Goal: Transaction & Acquisition: Purchase product/service

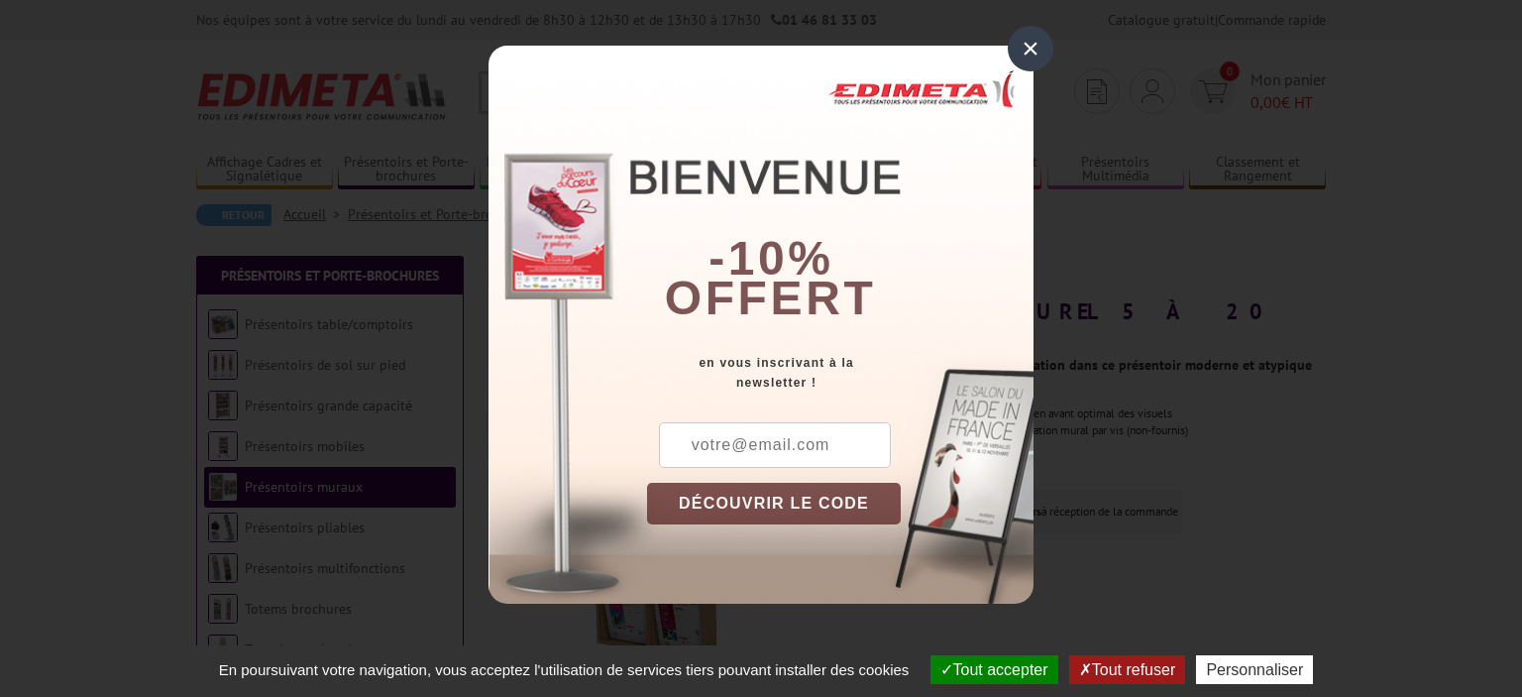
click at [1024, 54] on div "×" at bounding box center [1031, 49] width 46 height 46
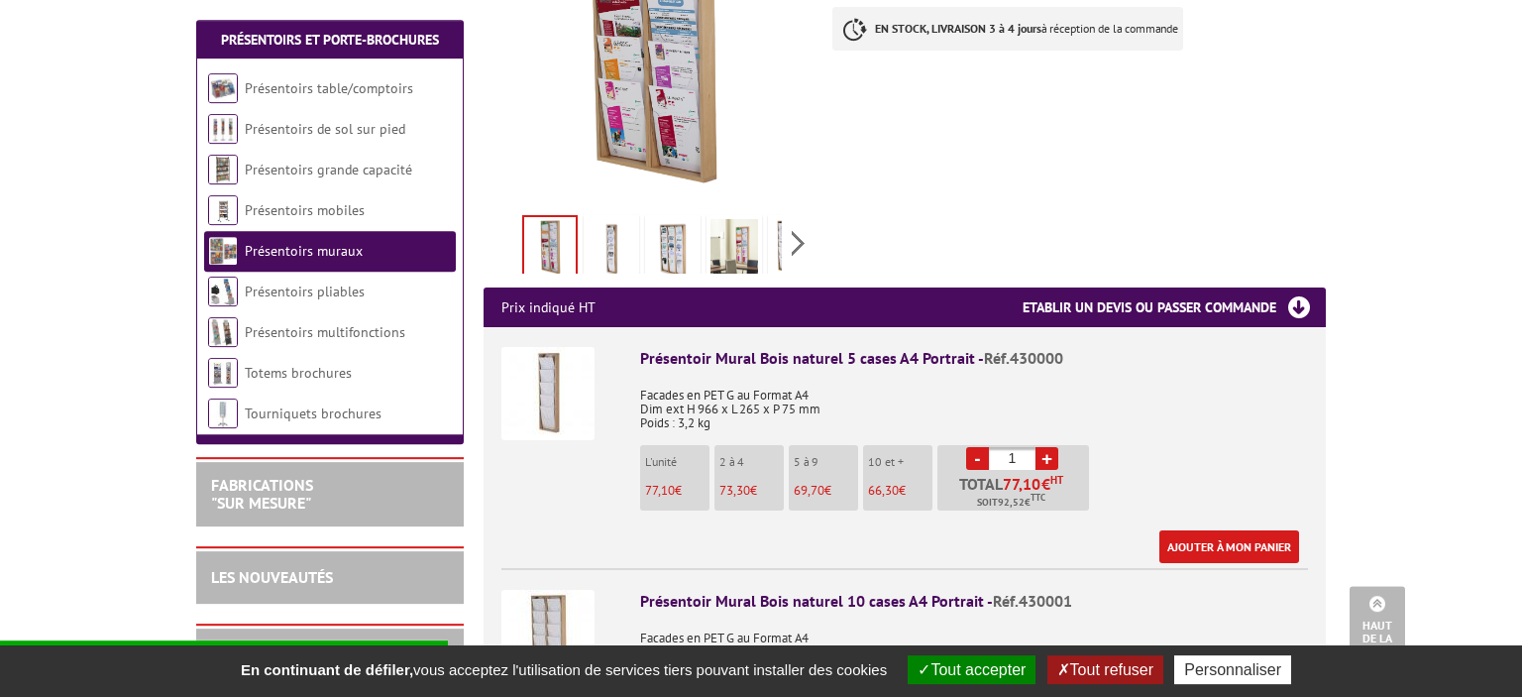
scroll to position [523, 0]
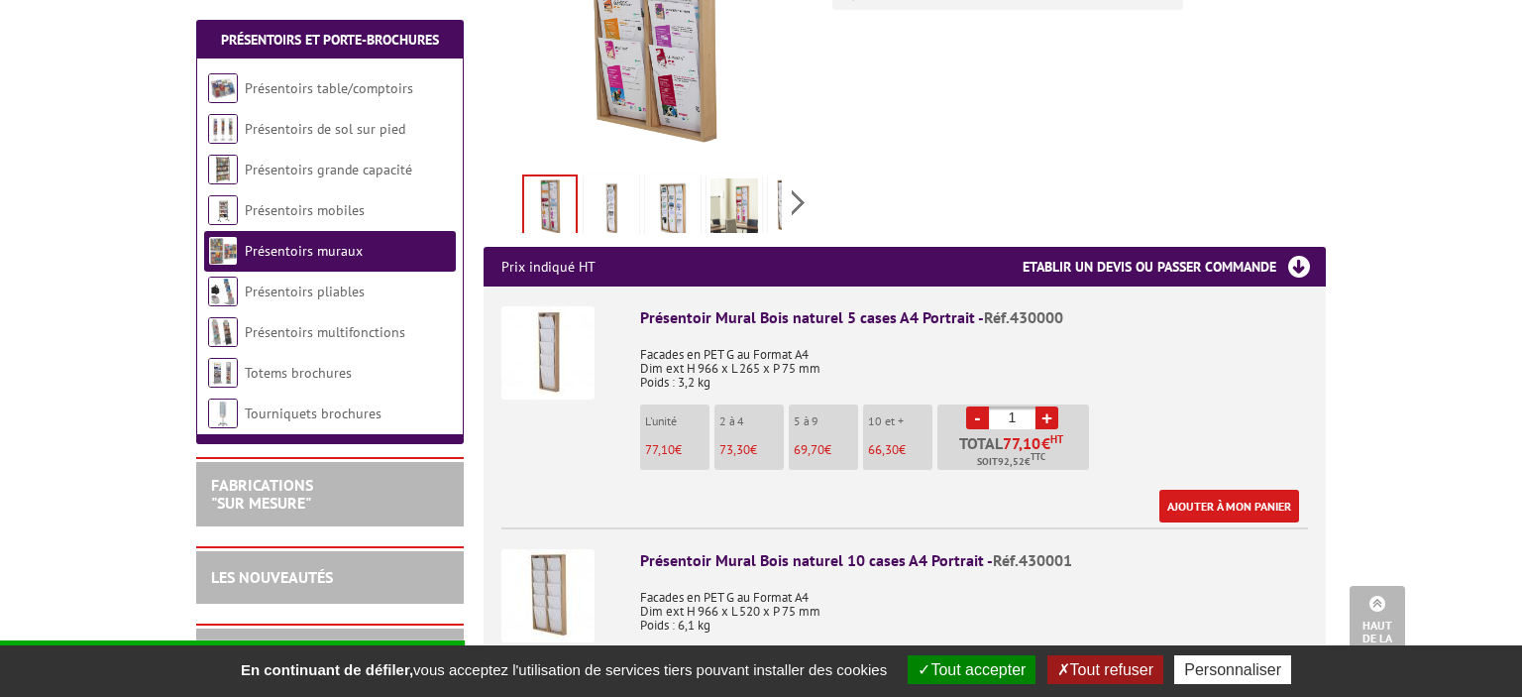
click at [1046, 406] on link "+" at bounding box center [1047, 417] width 23 height 23
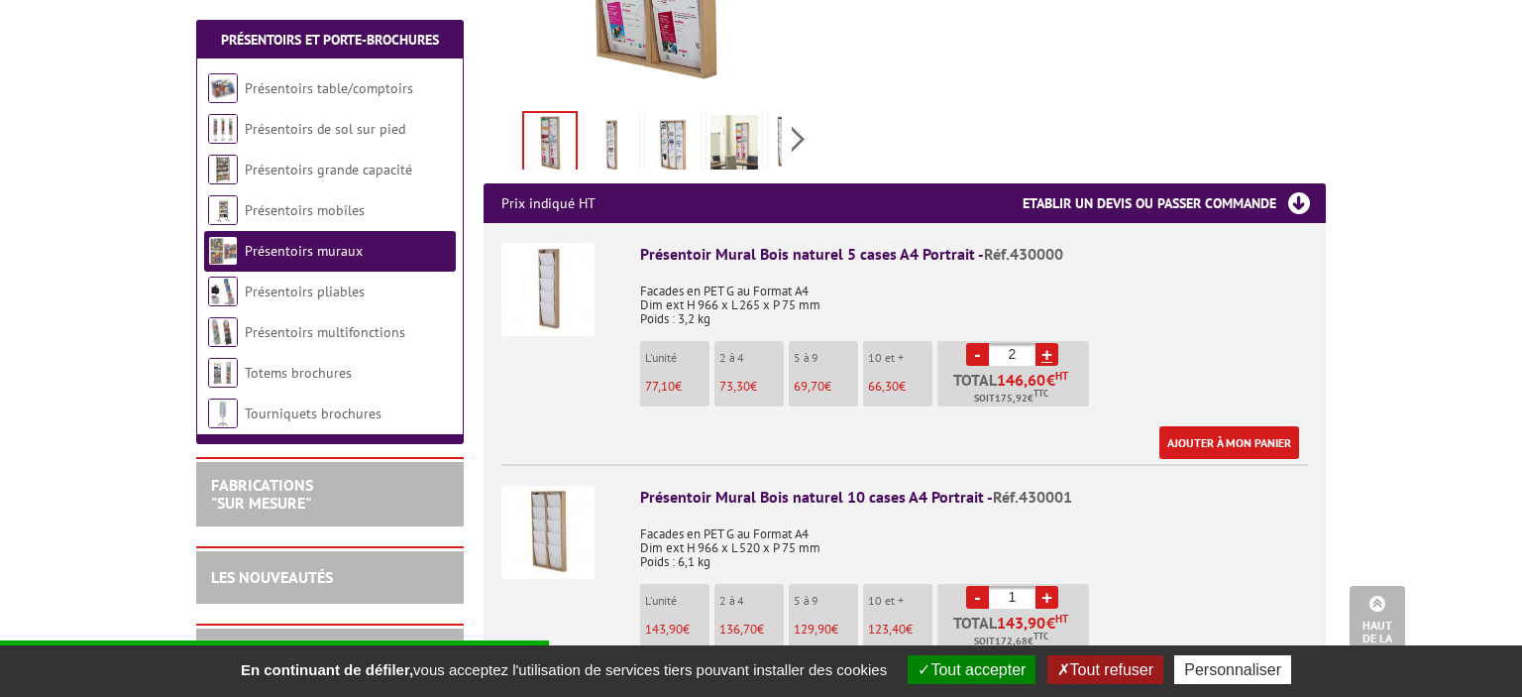
scroll to position [627, 0]
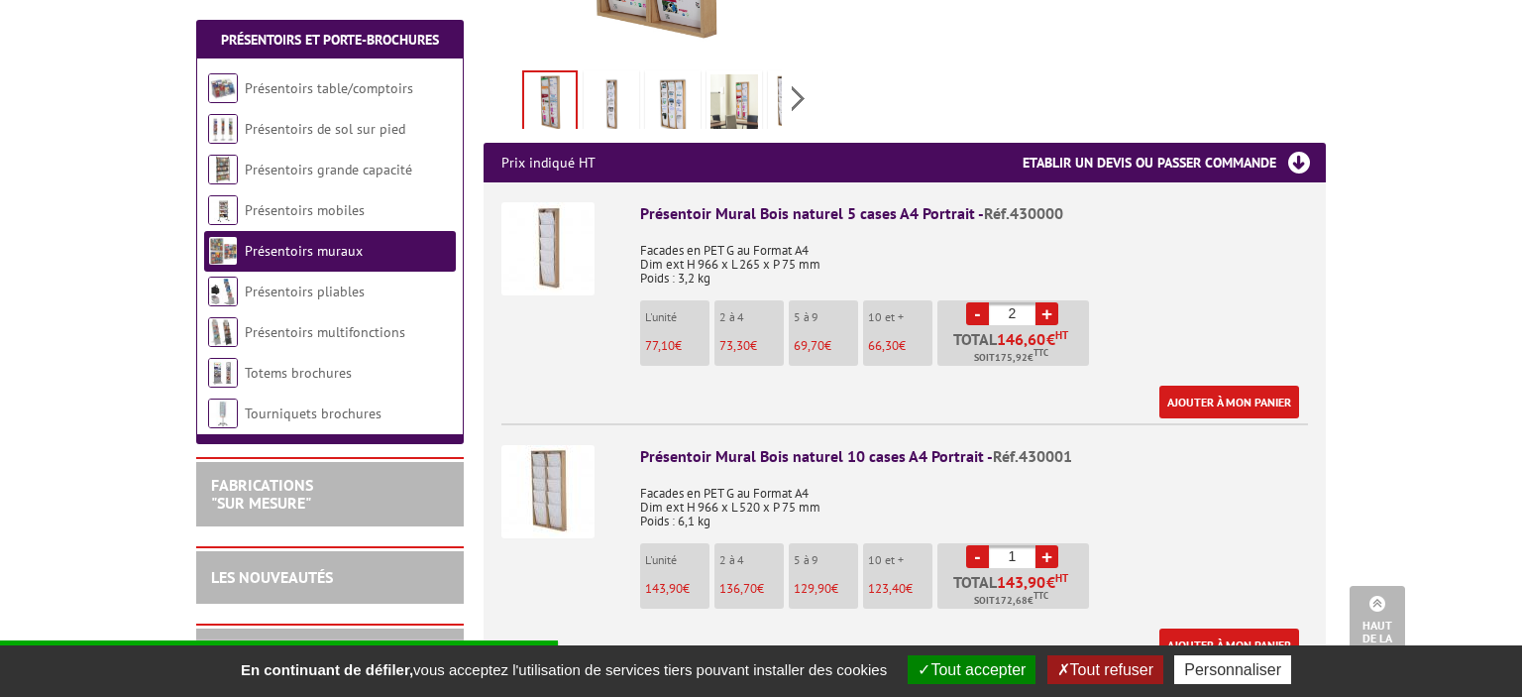
click at [977, 302] on link "-" at bounding box center [977, 313] width 23 height 23
type input "1"
click at [1053, 545] on link "+" at bounding box center [1047, 556] width 23 height 23
click at [977, 545] on link "-" at bounding box center [977, 556] width 23 height 23
type input "1"
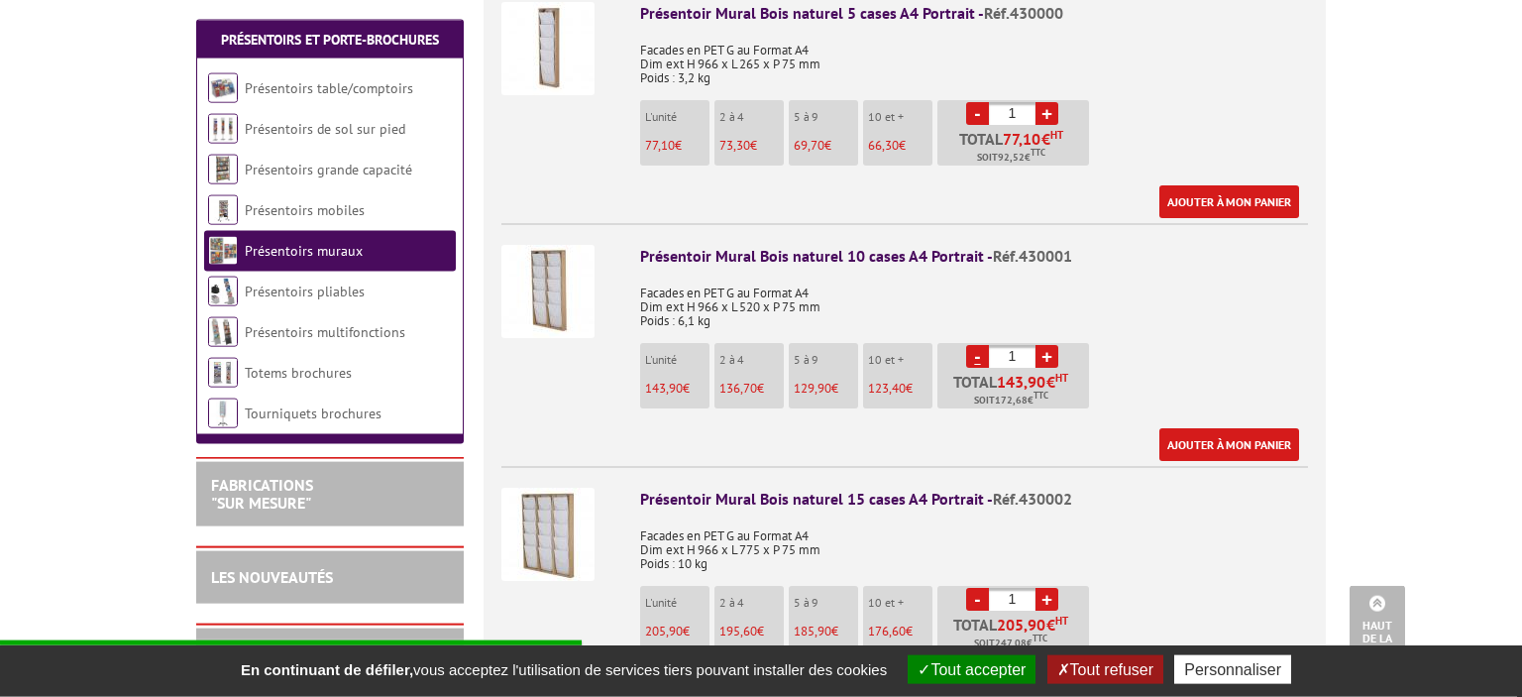
scroll to position [836, 0]
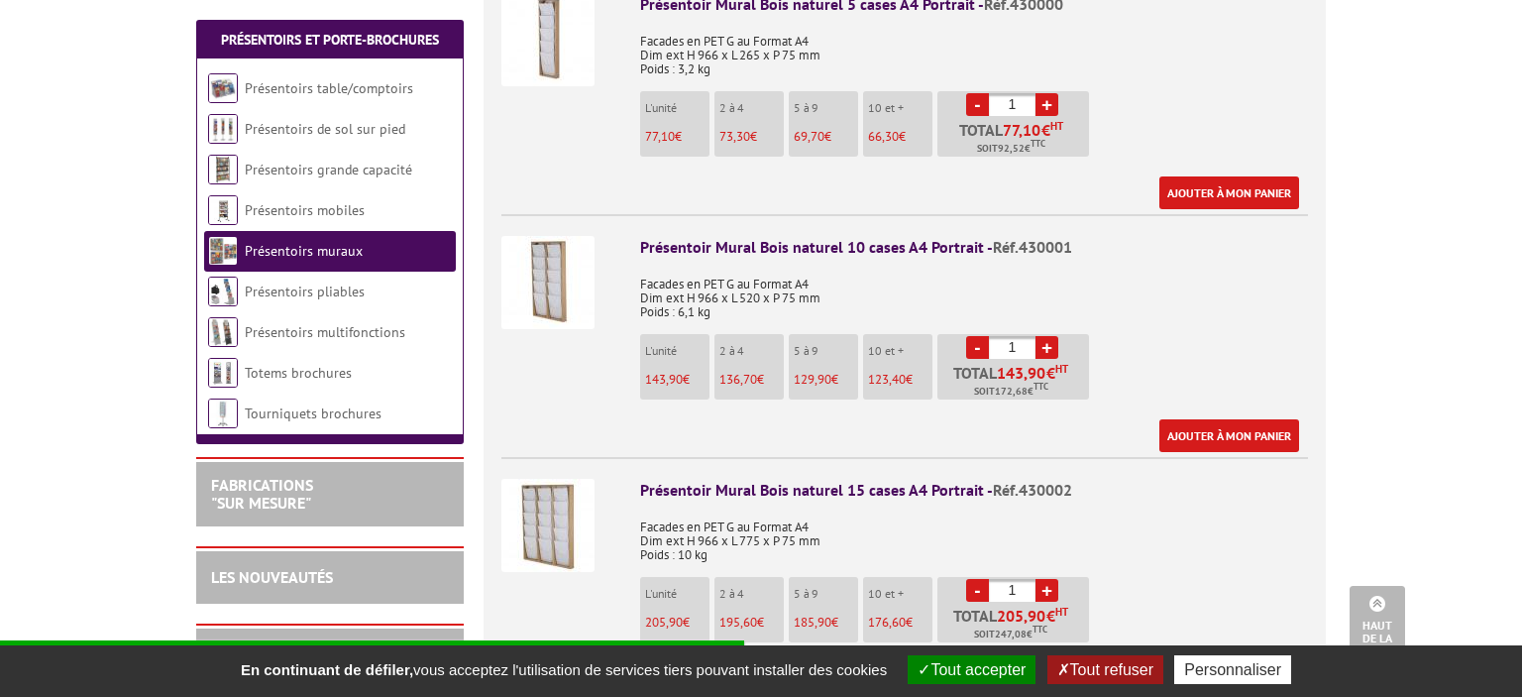
click at [1053, 93] on link "+" at bounding box center [1047, 104] width 23 height 23
type input "2"
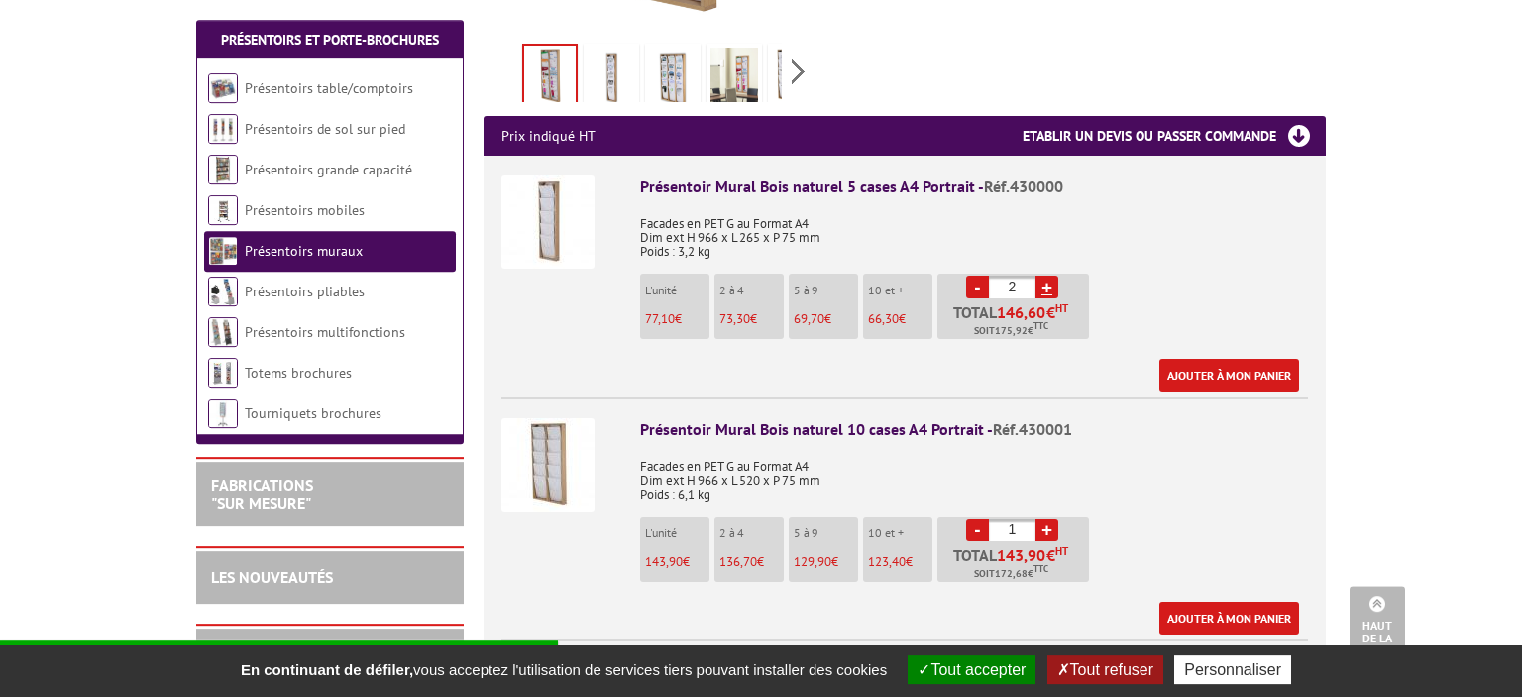
scroll to position [627, 0]
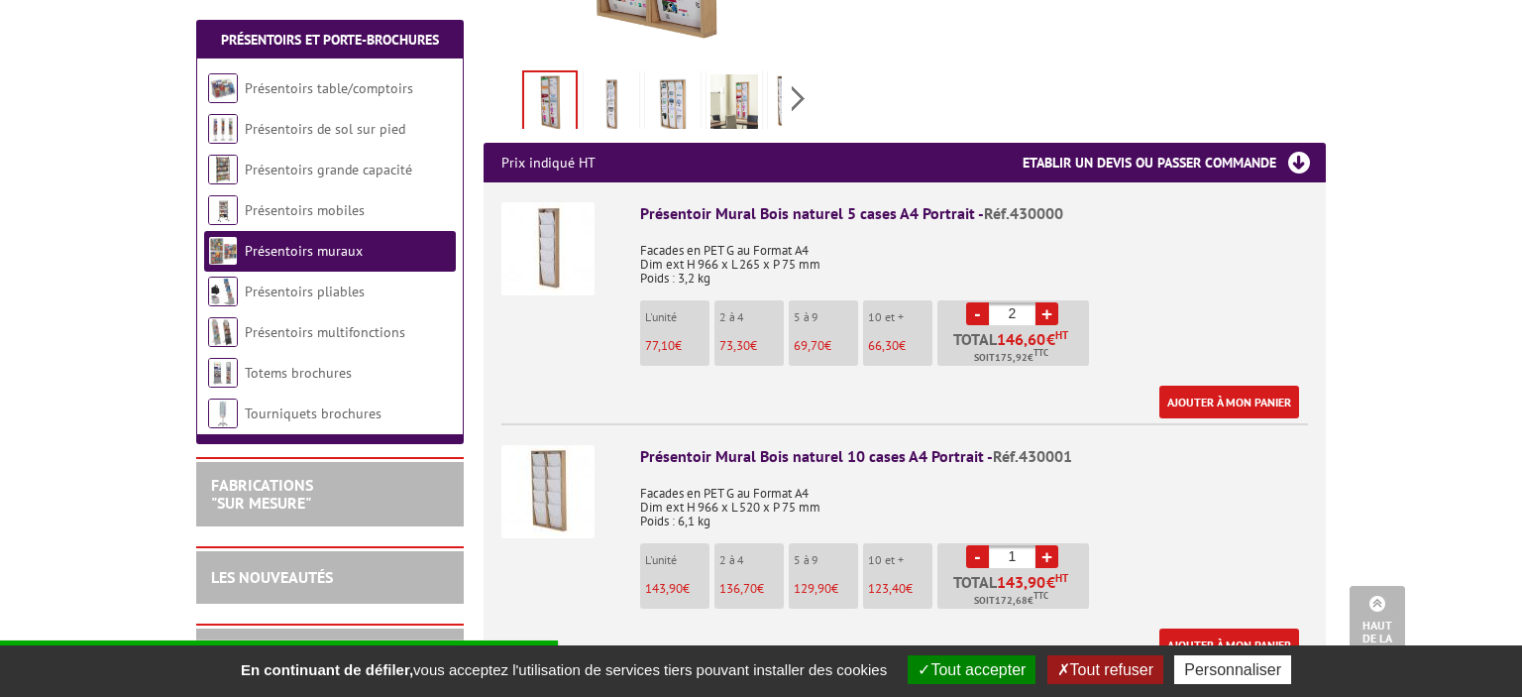
click at [561, 232] on img at bounding box center [547, 248] width 93 height 93
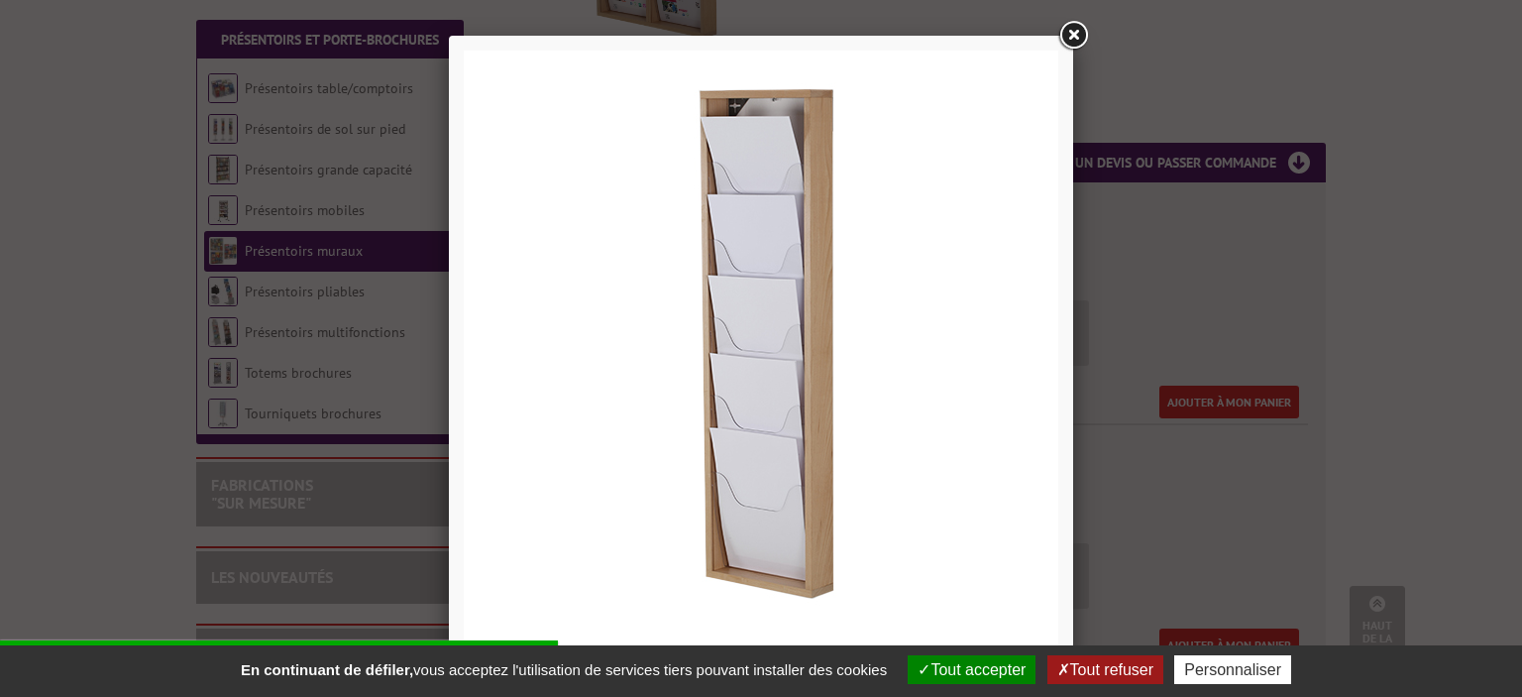
click at [1440, 266] on div at bounding box center [761, 348] width 1522 height 697
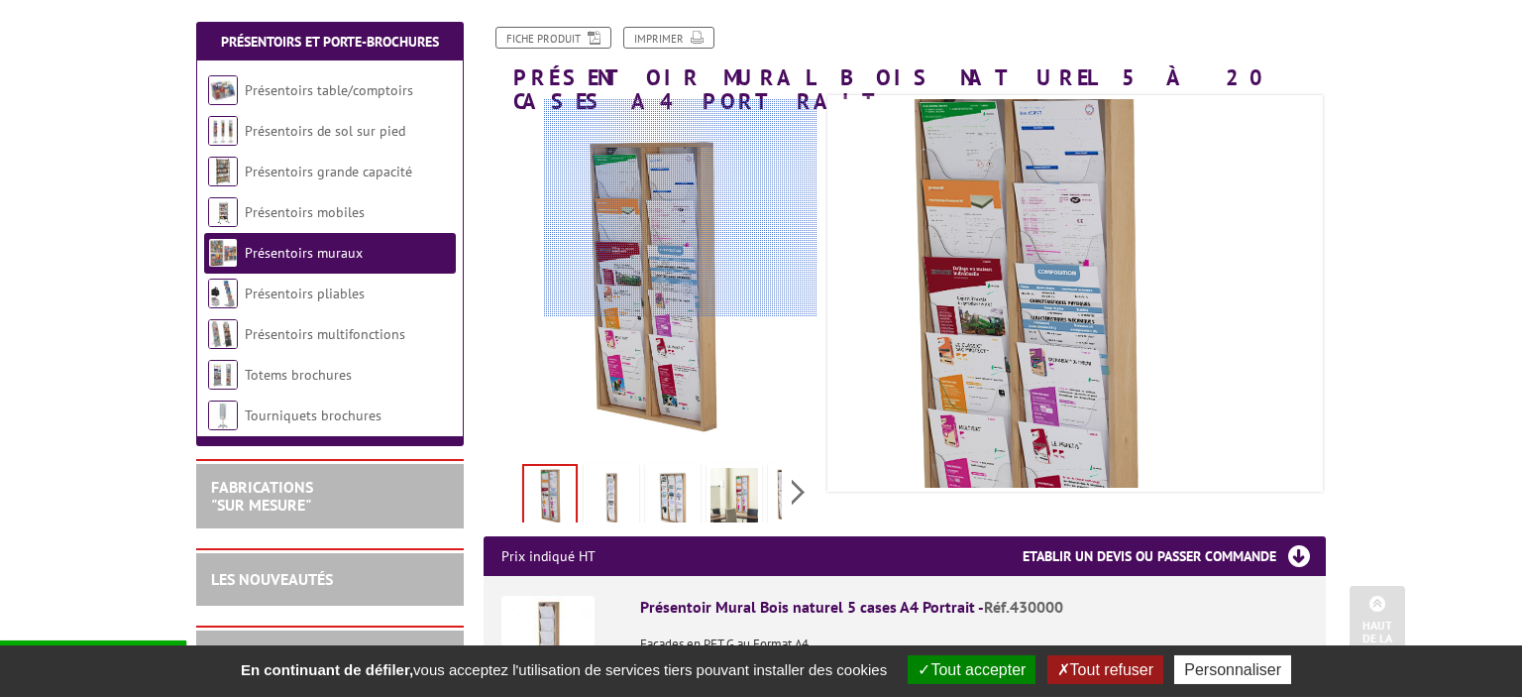
scroll to position [209, 0]
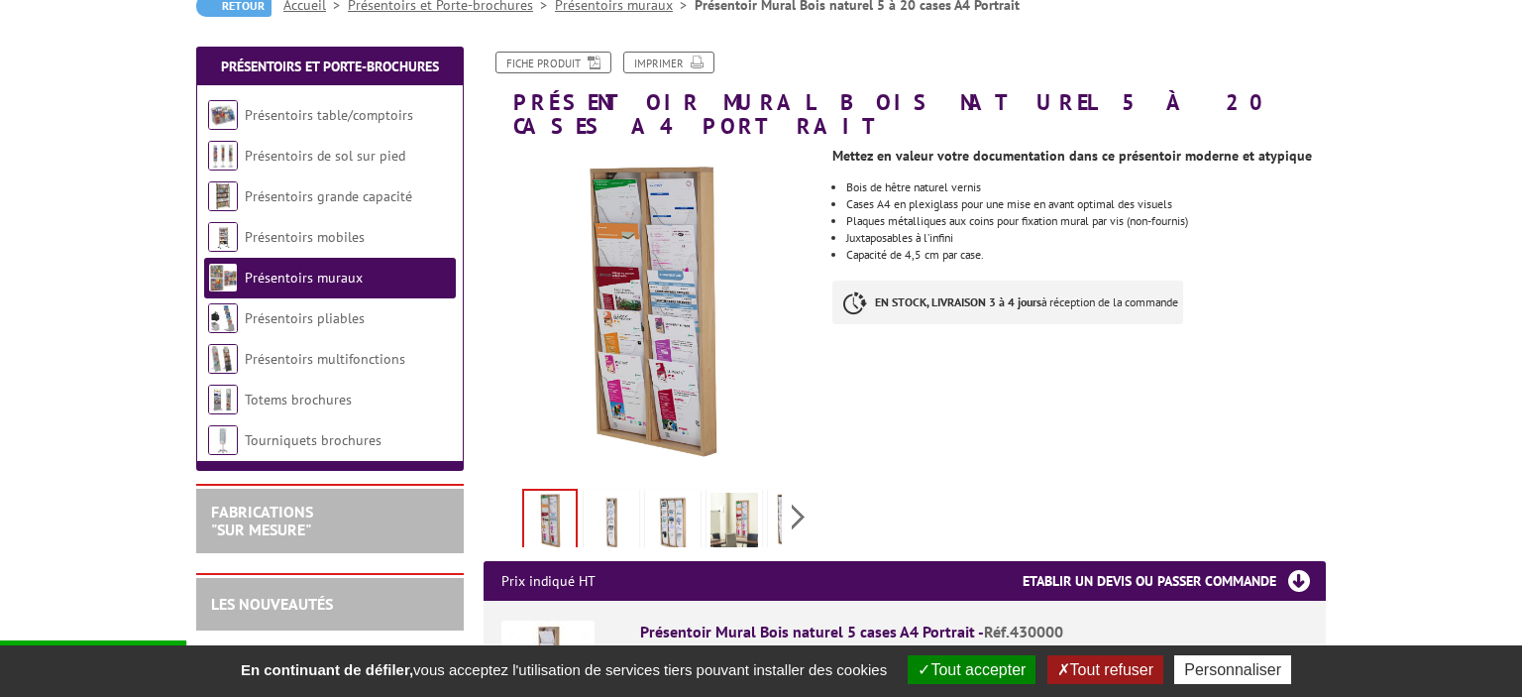
click at [597, 505] on img at bounding box center [612, 523] width 48 height 61
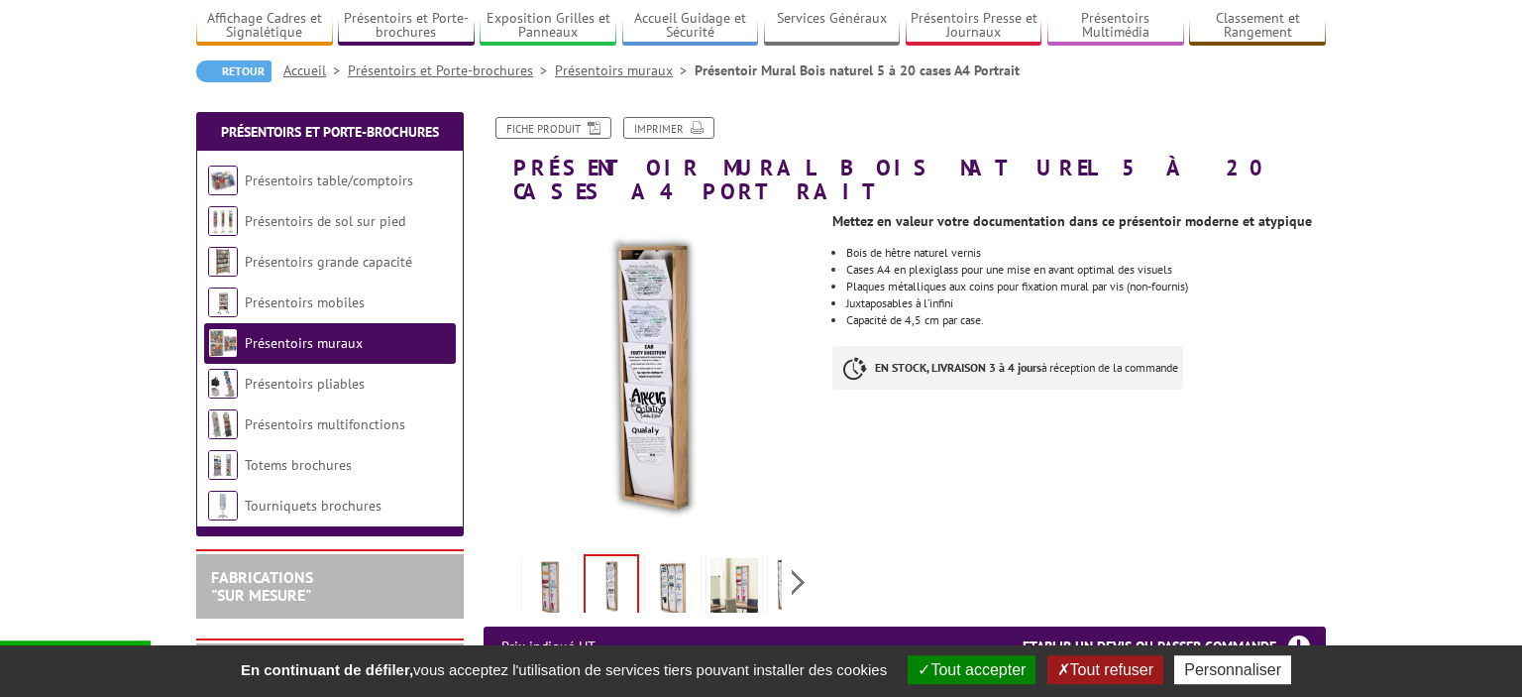
scroll to position [104, 0]
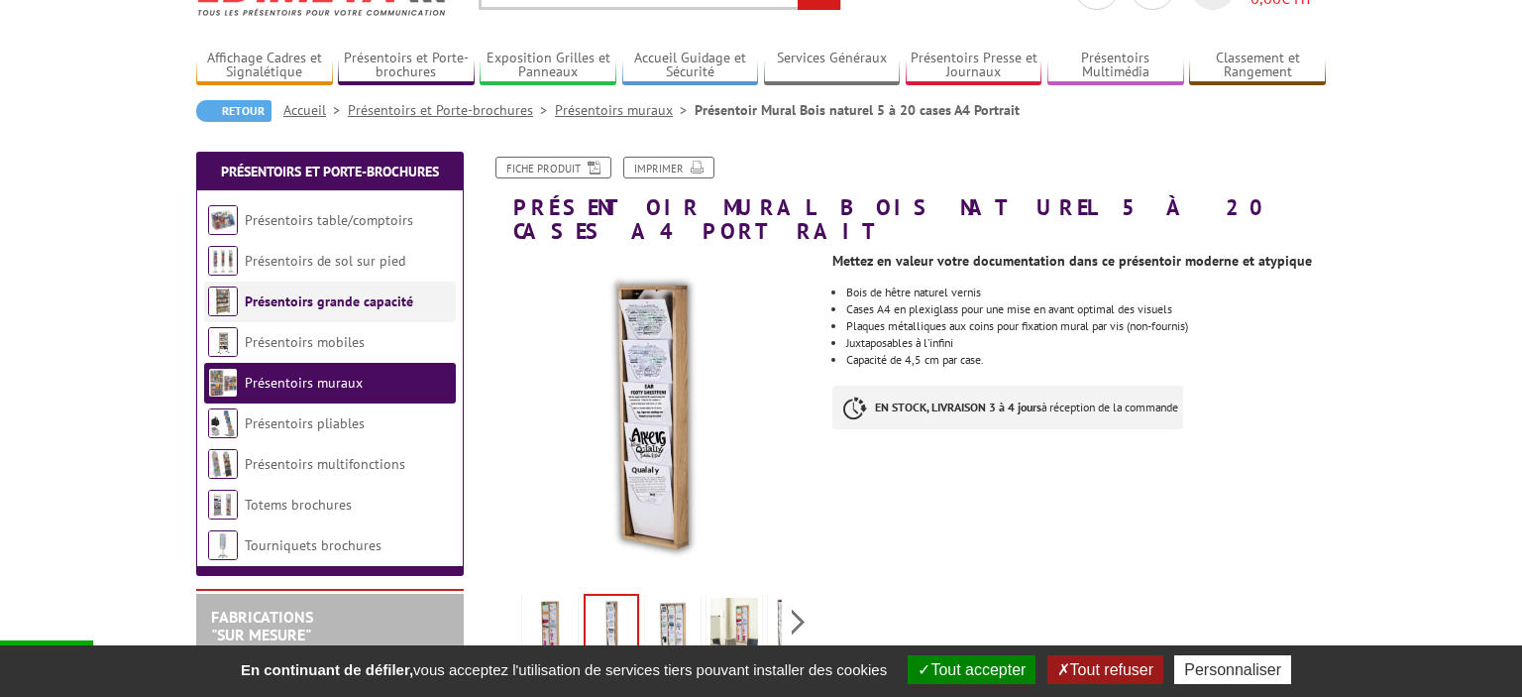
click at [334, 308] on link "Présentoirs grande capacité" at bounding box center [329, 301] width 168 height 18
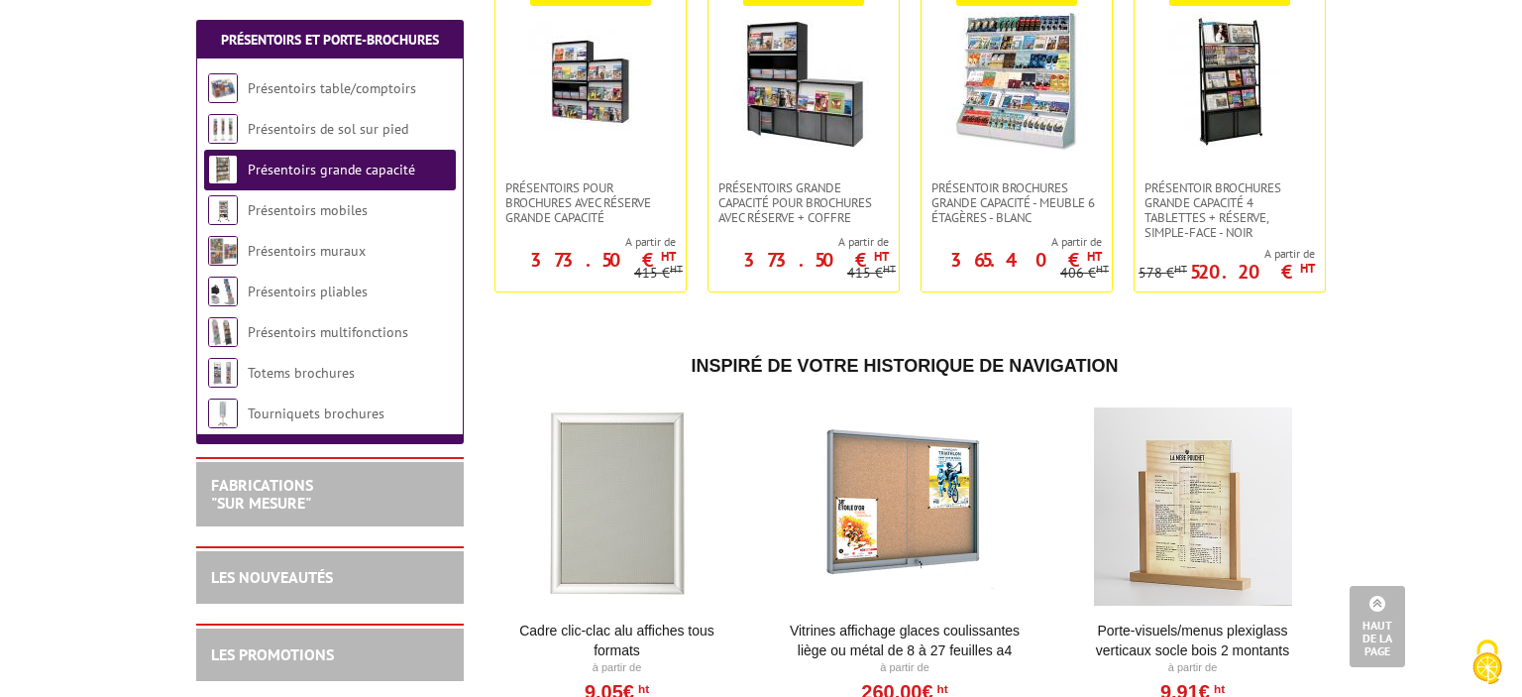
scroll to position [942, 0]
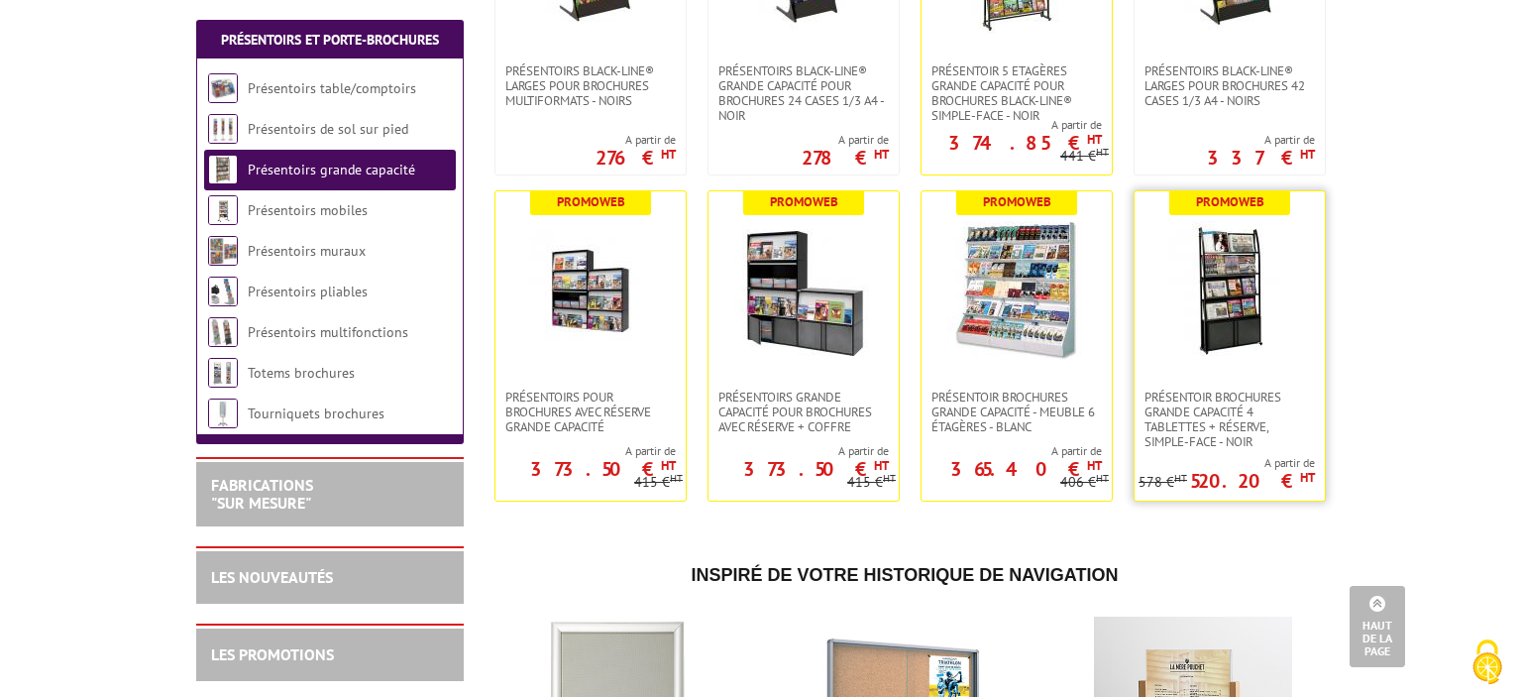
click at [1212, 292] on img at bounding box center [1230, 290] width 139 height 139
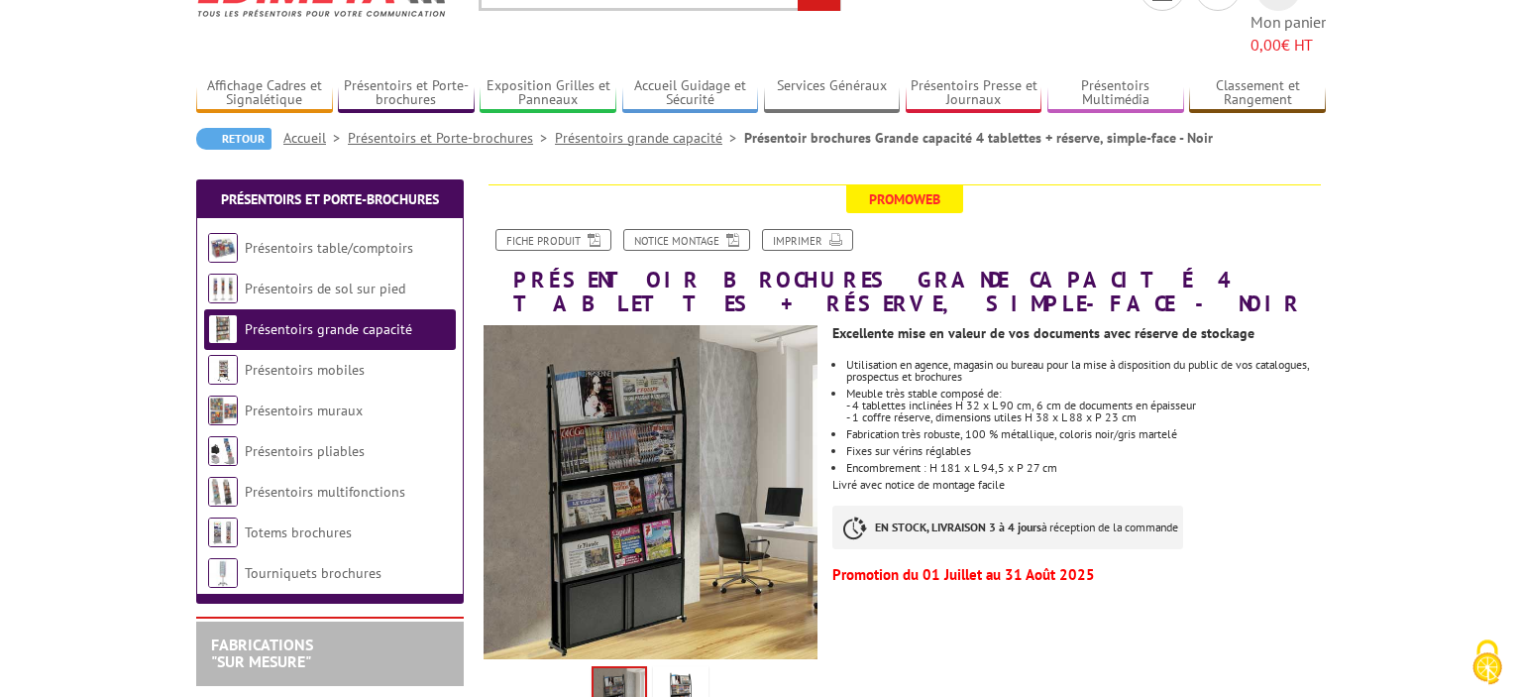
scroll to position [209, 0]
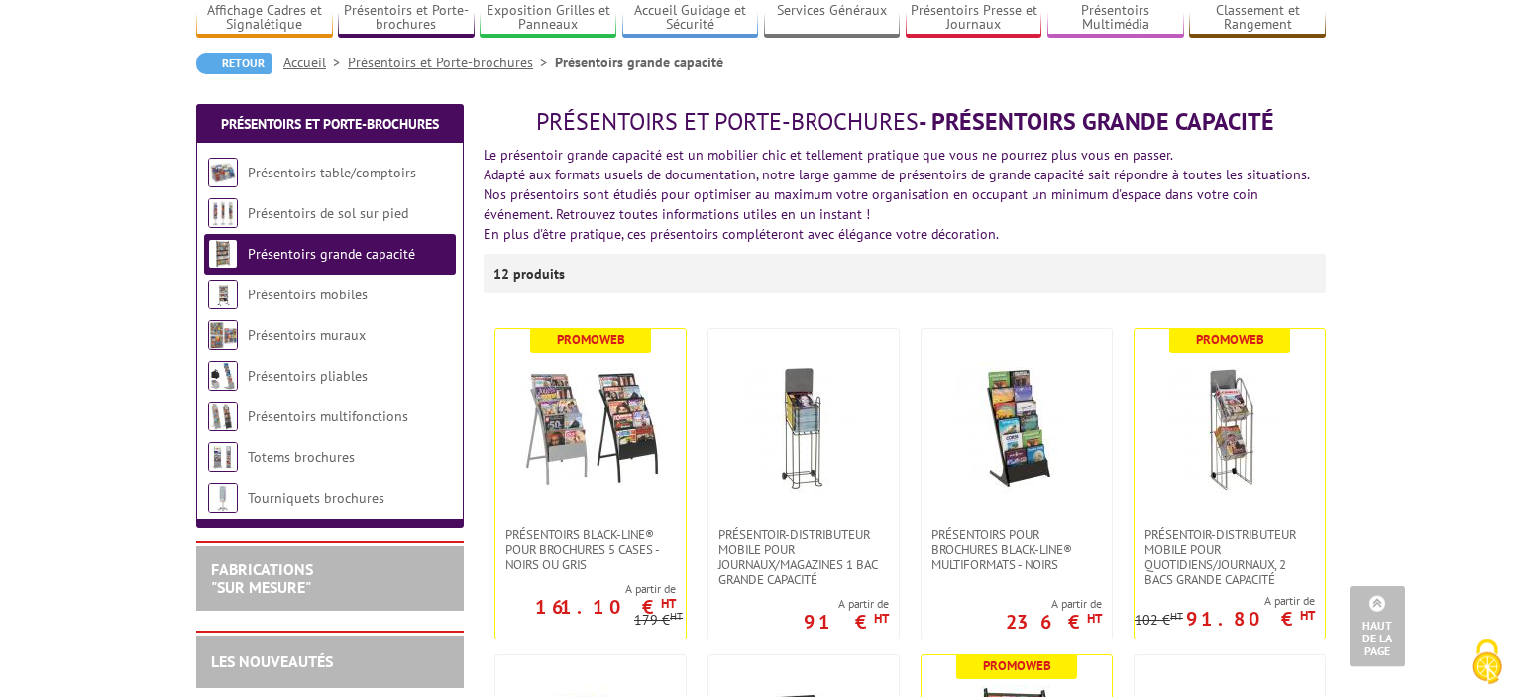
scroll to position [104, 0]
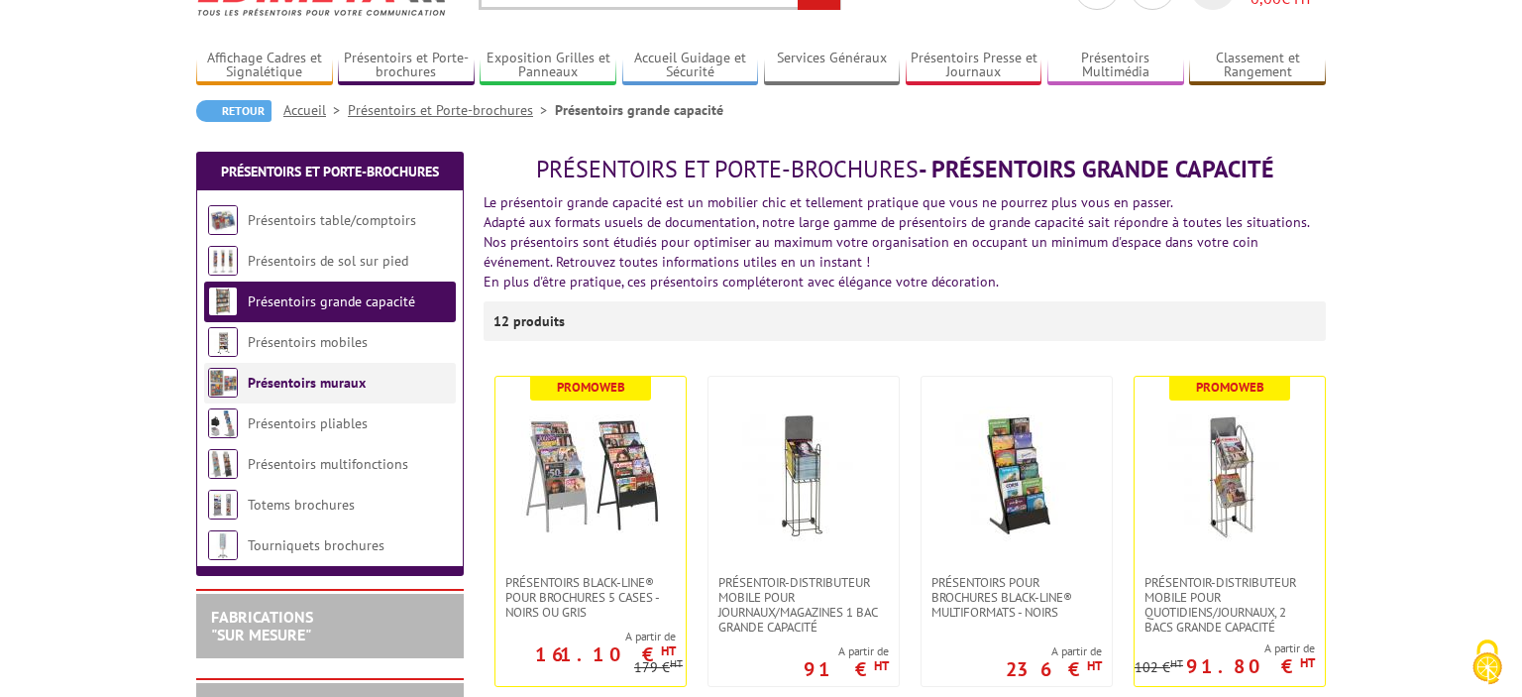
click at [327, 381] on link "Présentoirs muraux" at bounding box center [307, 383] width 118 height 18
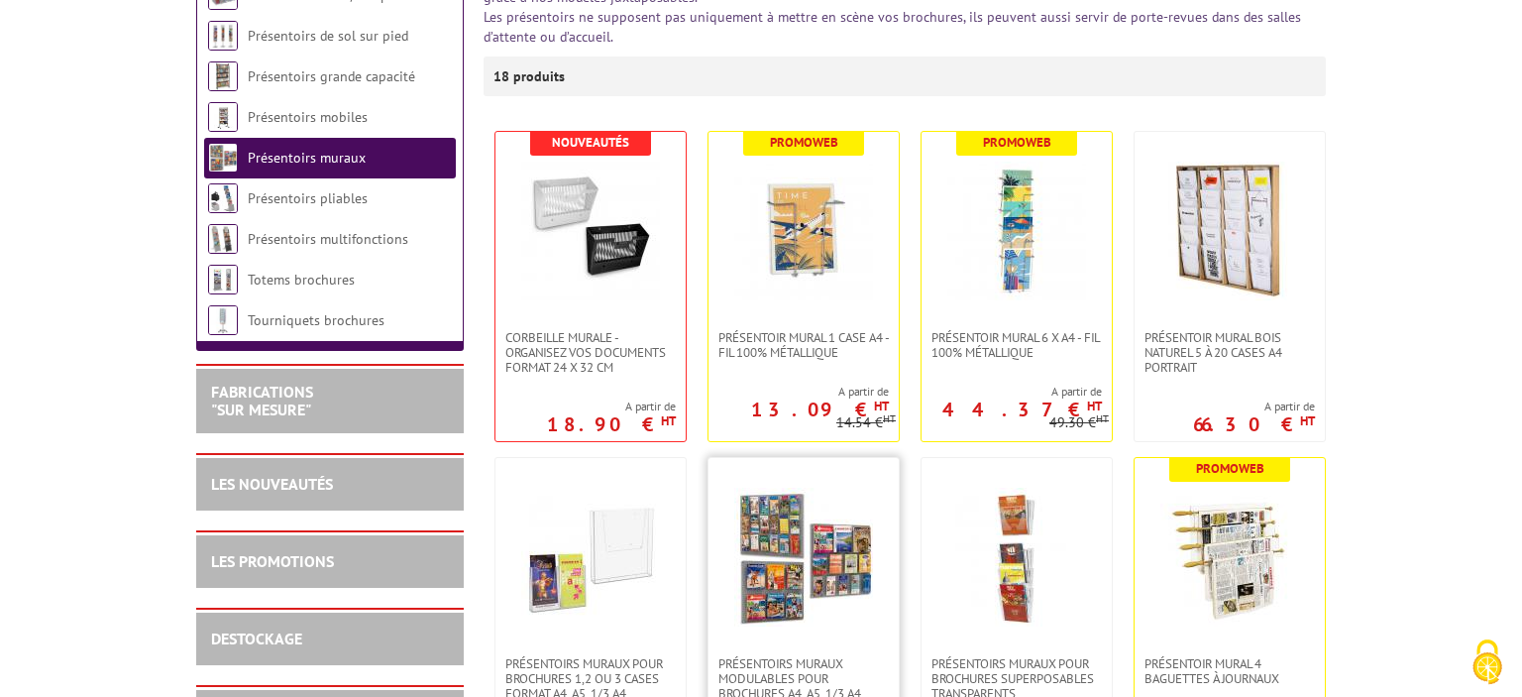
scroll to position [209, 0]
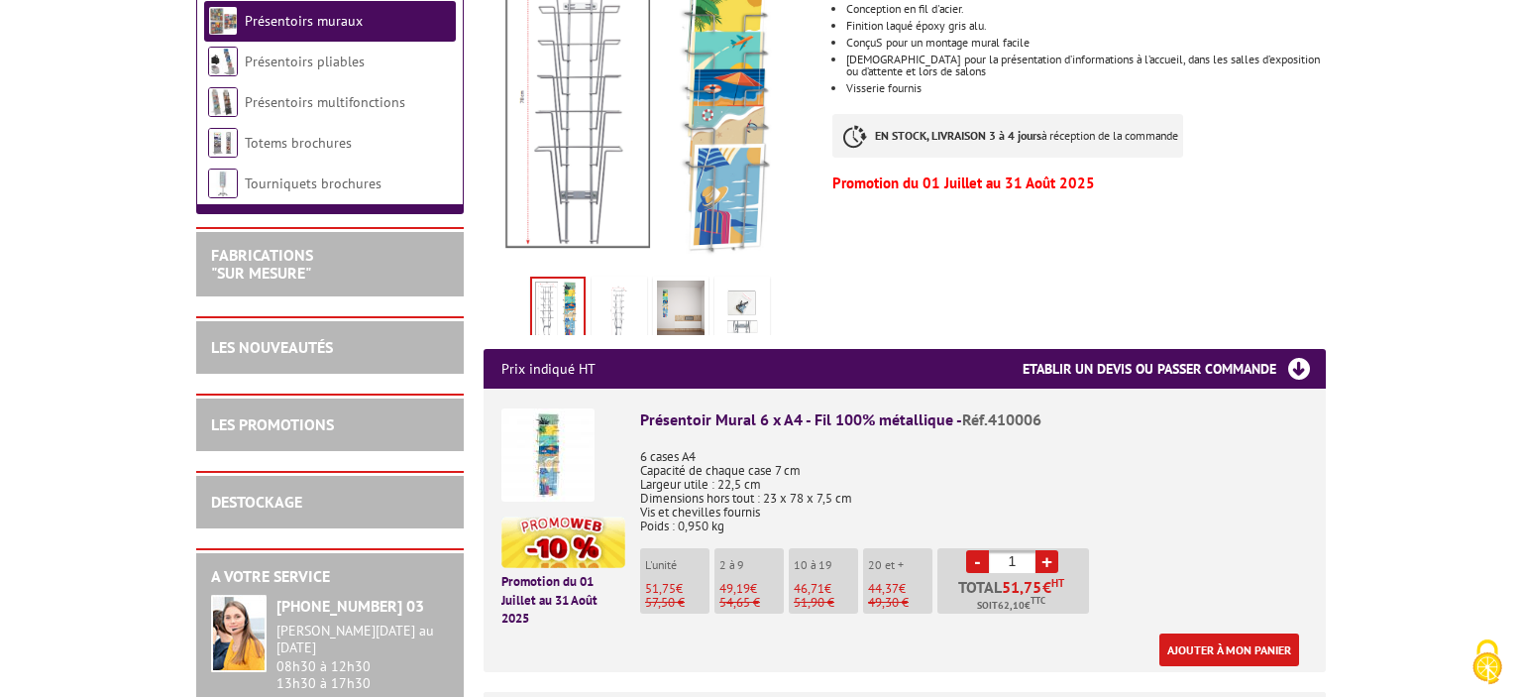
scroll to position [523, 0]
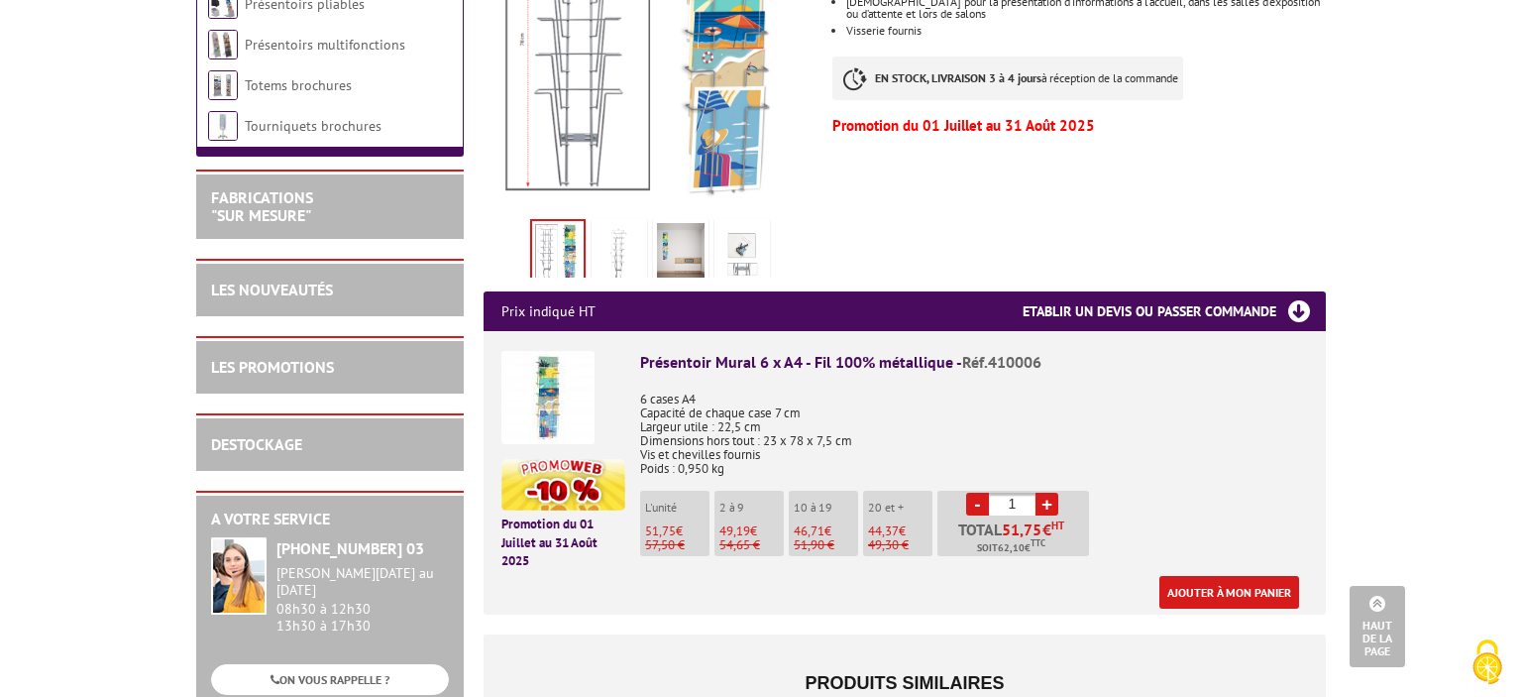
click at [672, 229] on img at bounding box center [681, 253] width 48 height 61
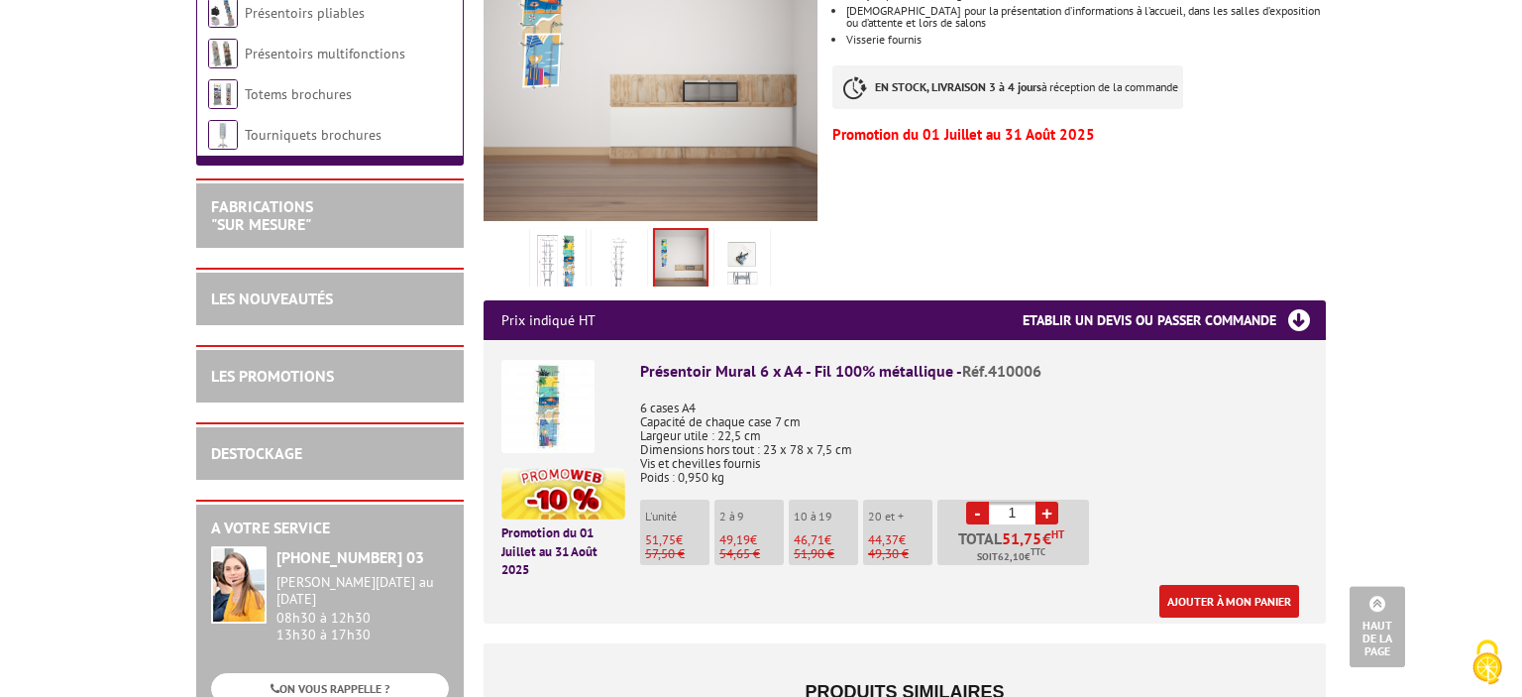
scroll to position [313, 0]
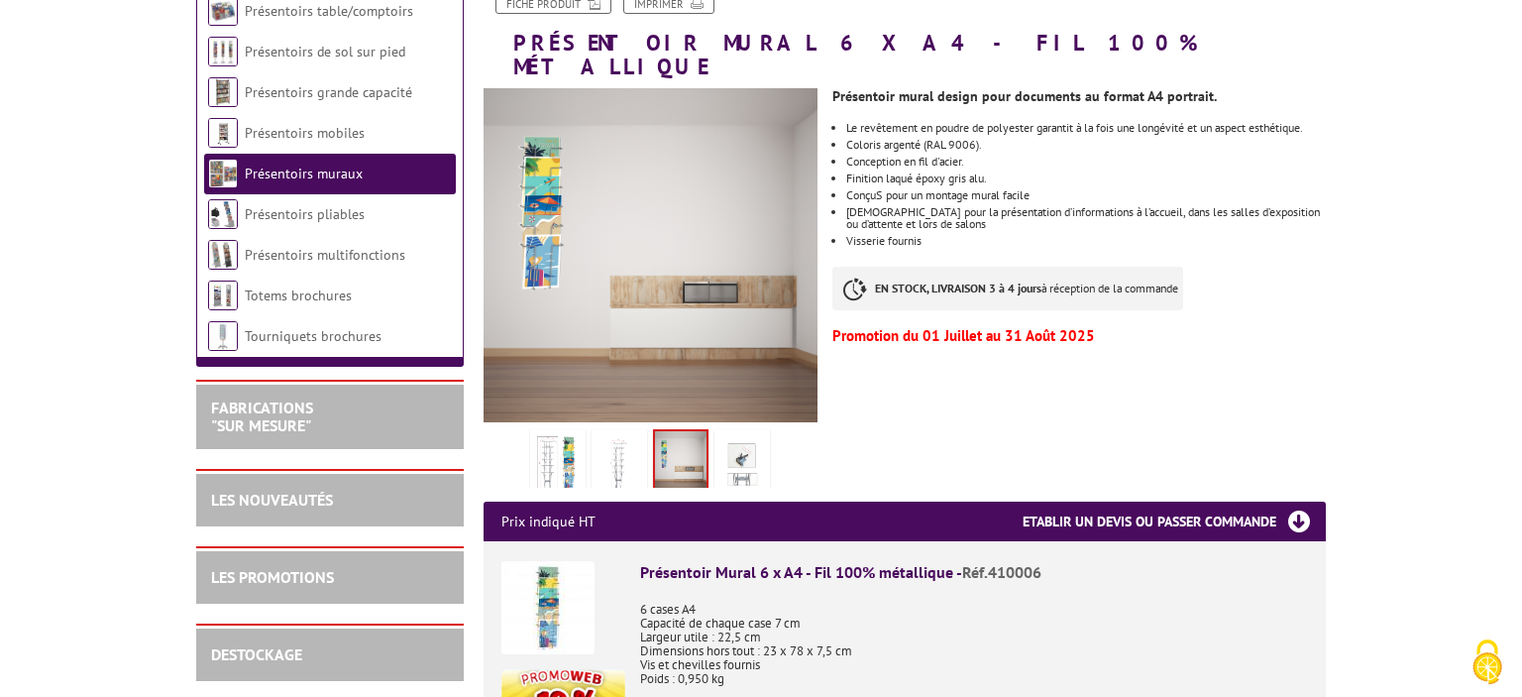
drag, startPoint x: 747, startPoint y: 434, endPoint x: 731, endPoint y: 435, distance: 15.9
click at [747, 434] on img at bounding box center [743, 463] width 48 height 61
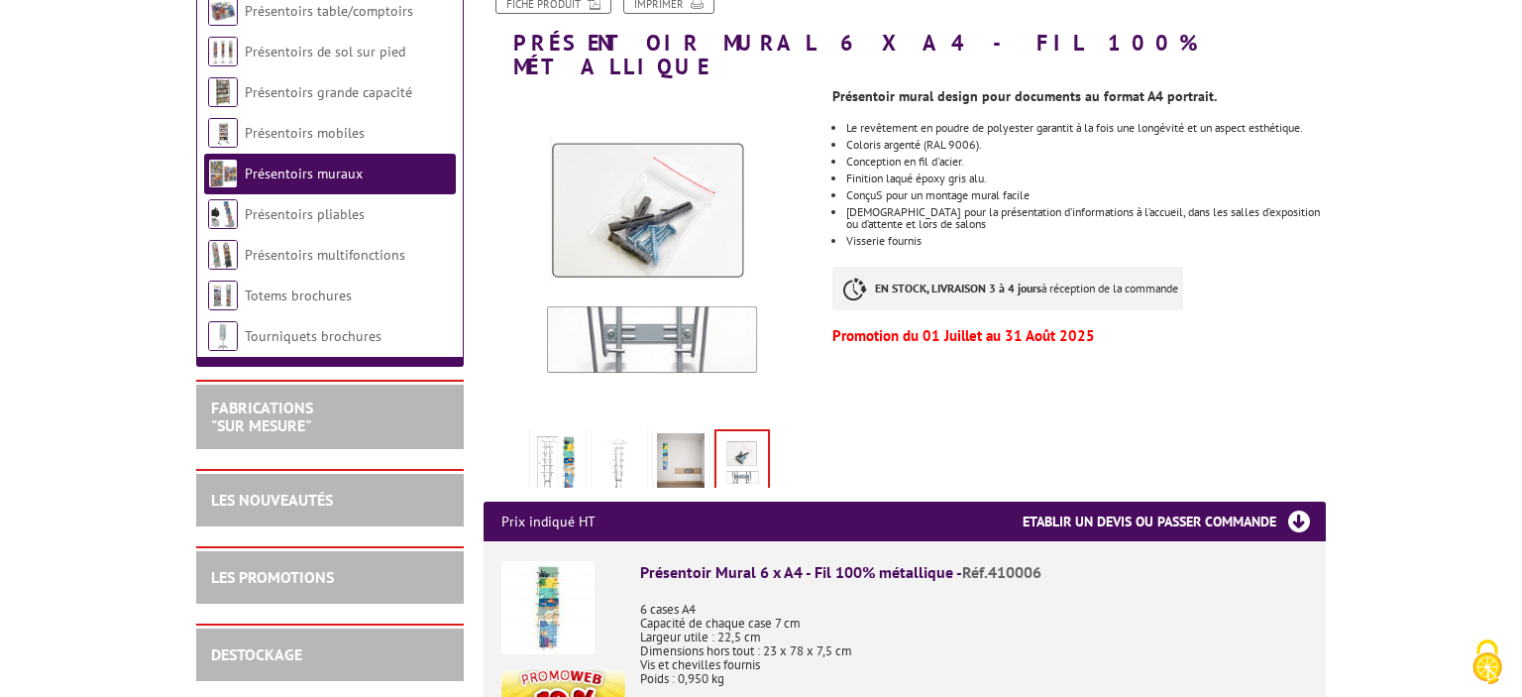
click at [610, 435] on img at bounding box center [620, 463] width 48 height 61
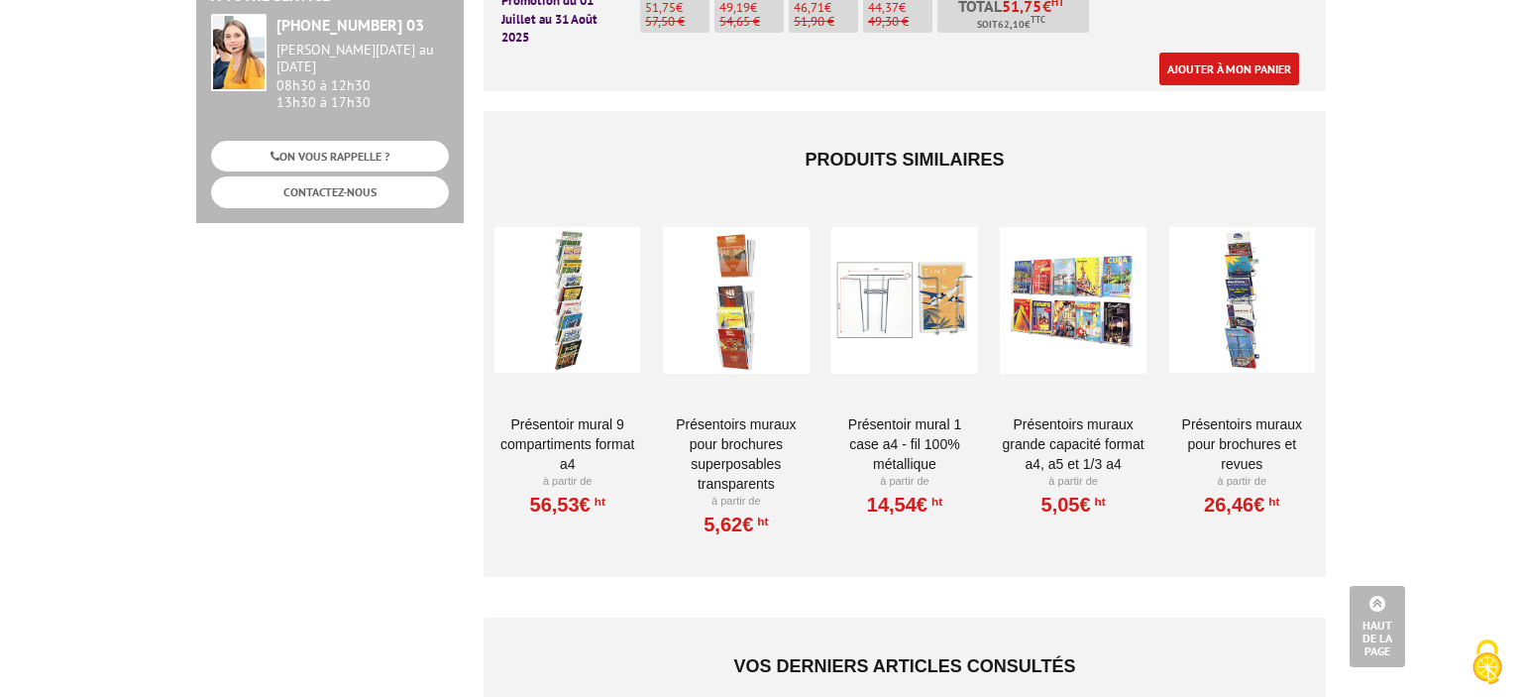
scroll to position [627, 0]
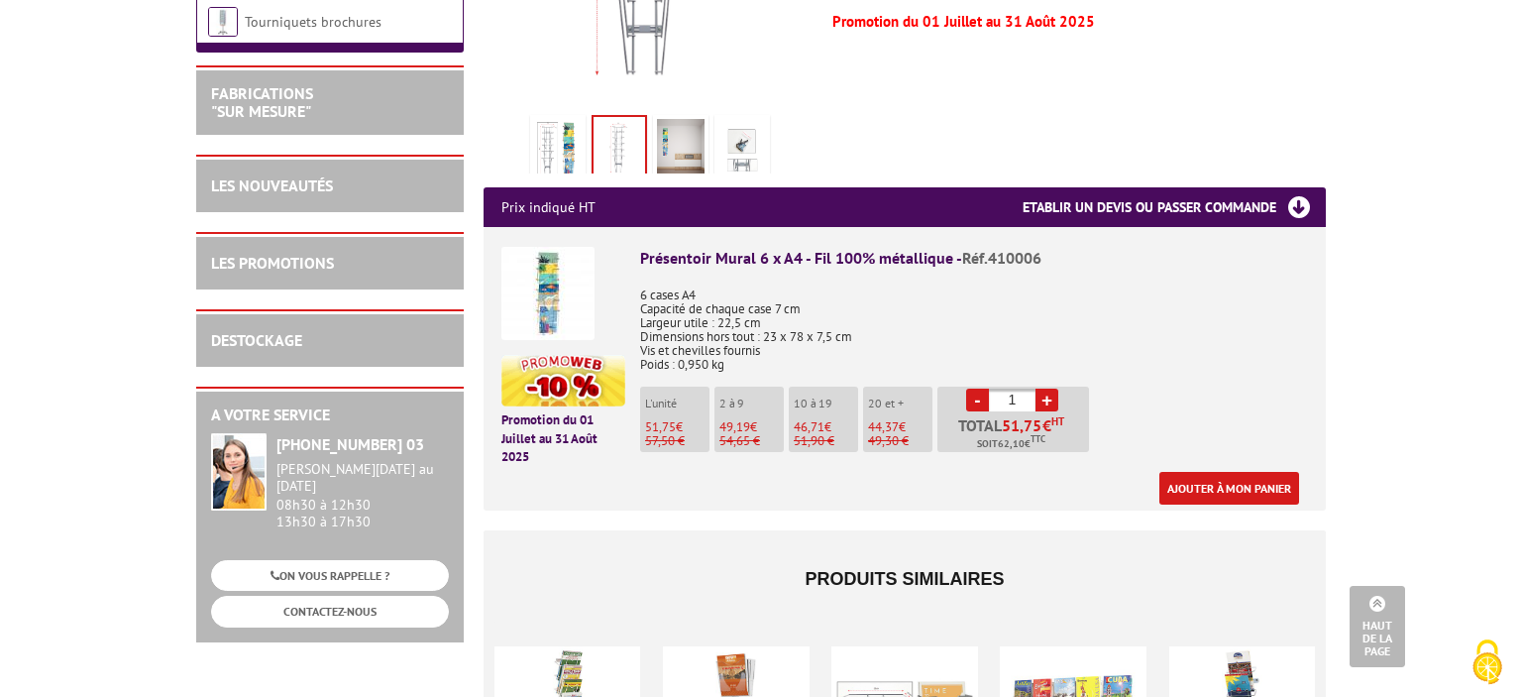
click at [1049, 389] on link "+" at bounding box center [1047, 400] width 23 height 23
type input "2"
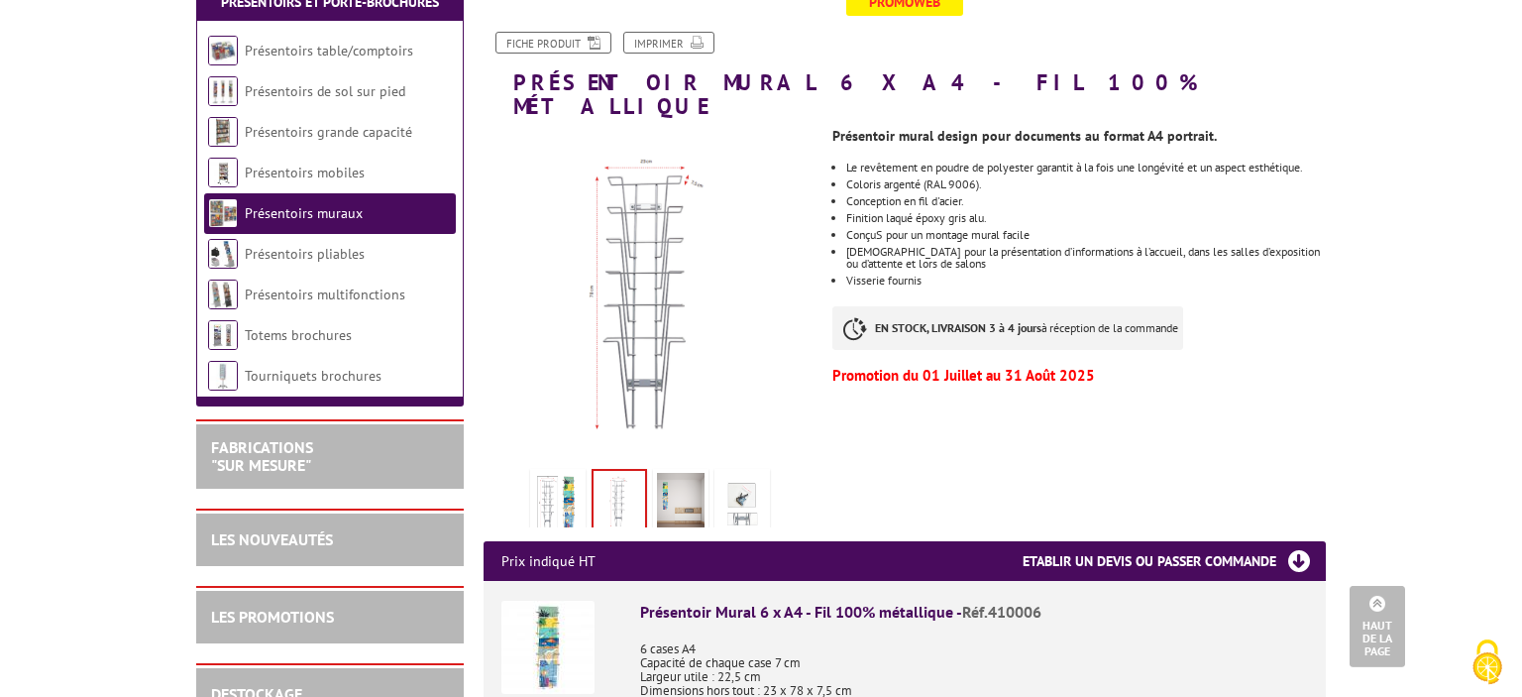
scroll to position [104, 0]
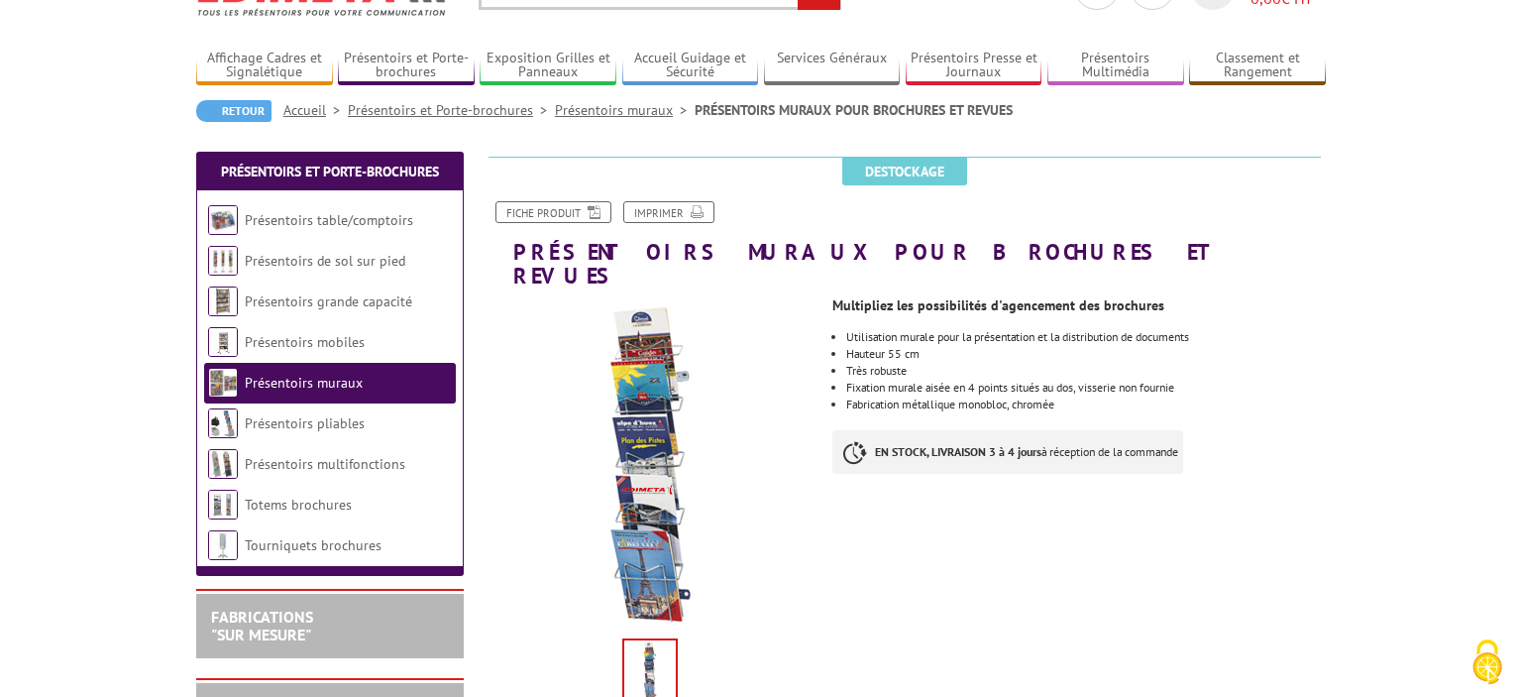
scroll to position [523, 0]
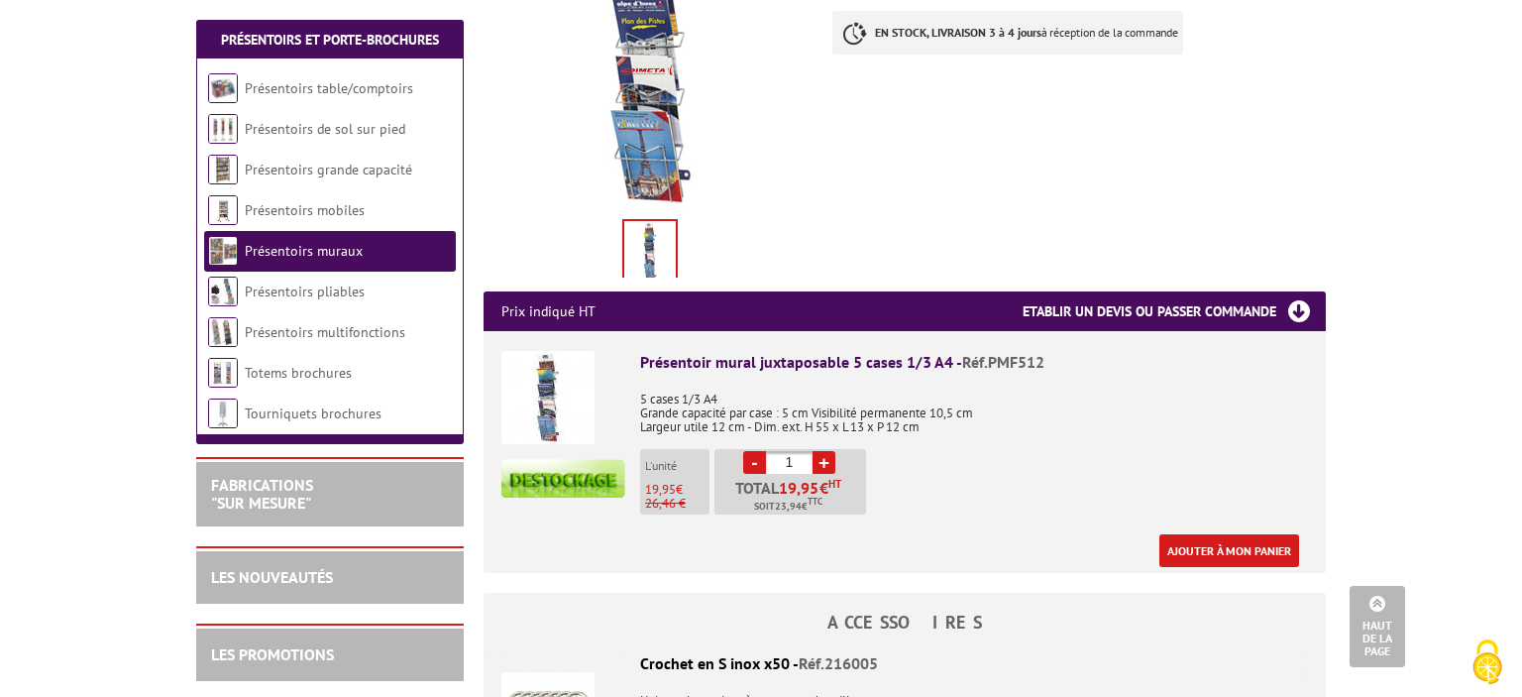
click at [825, 451] on link "+" at bounding box center [824, 462] width 23 height 23
type input "3"
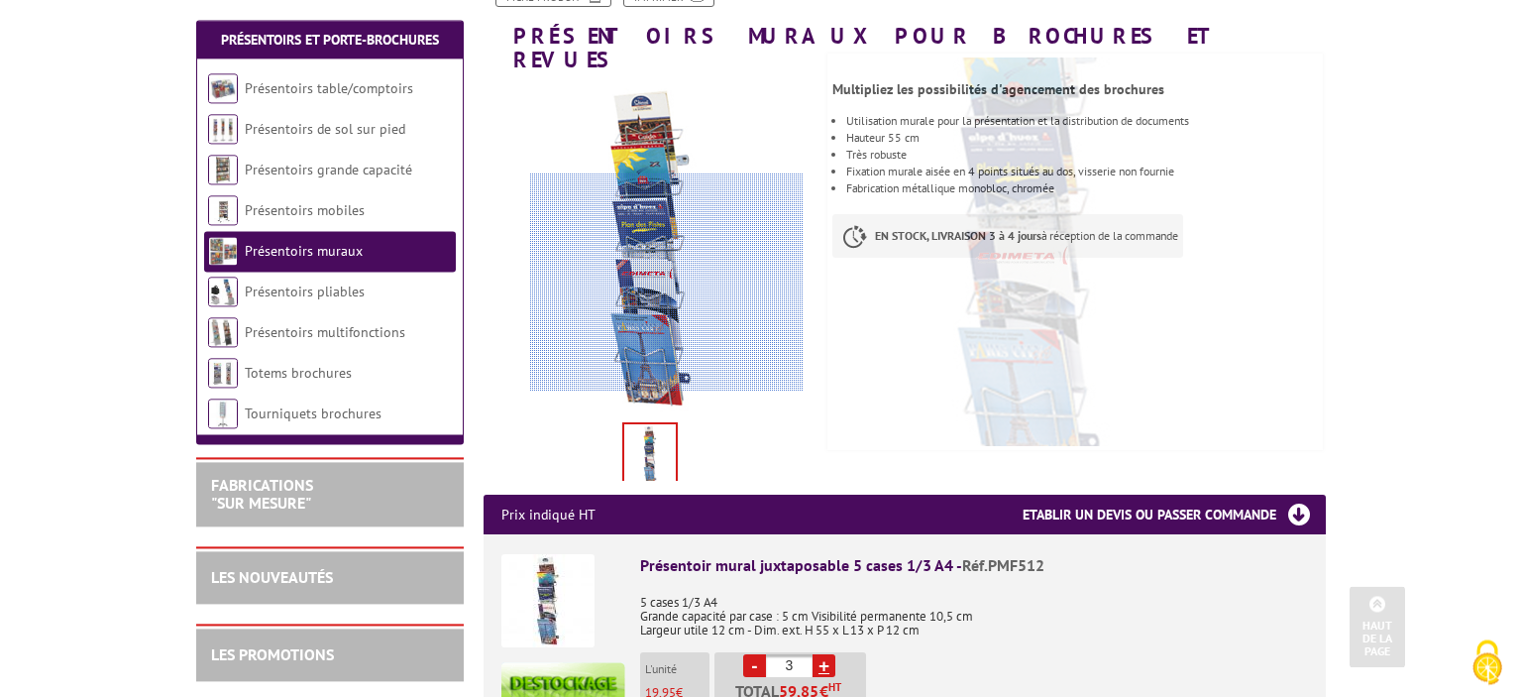
scroll to position [313, 0]
